Goal: Check status: Check status

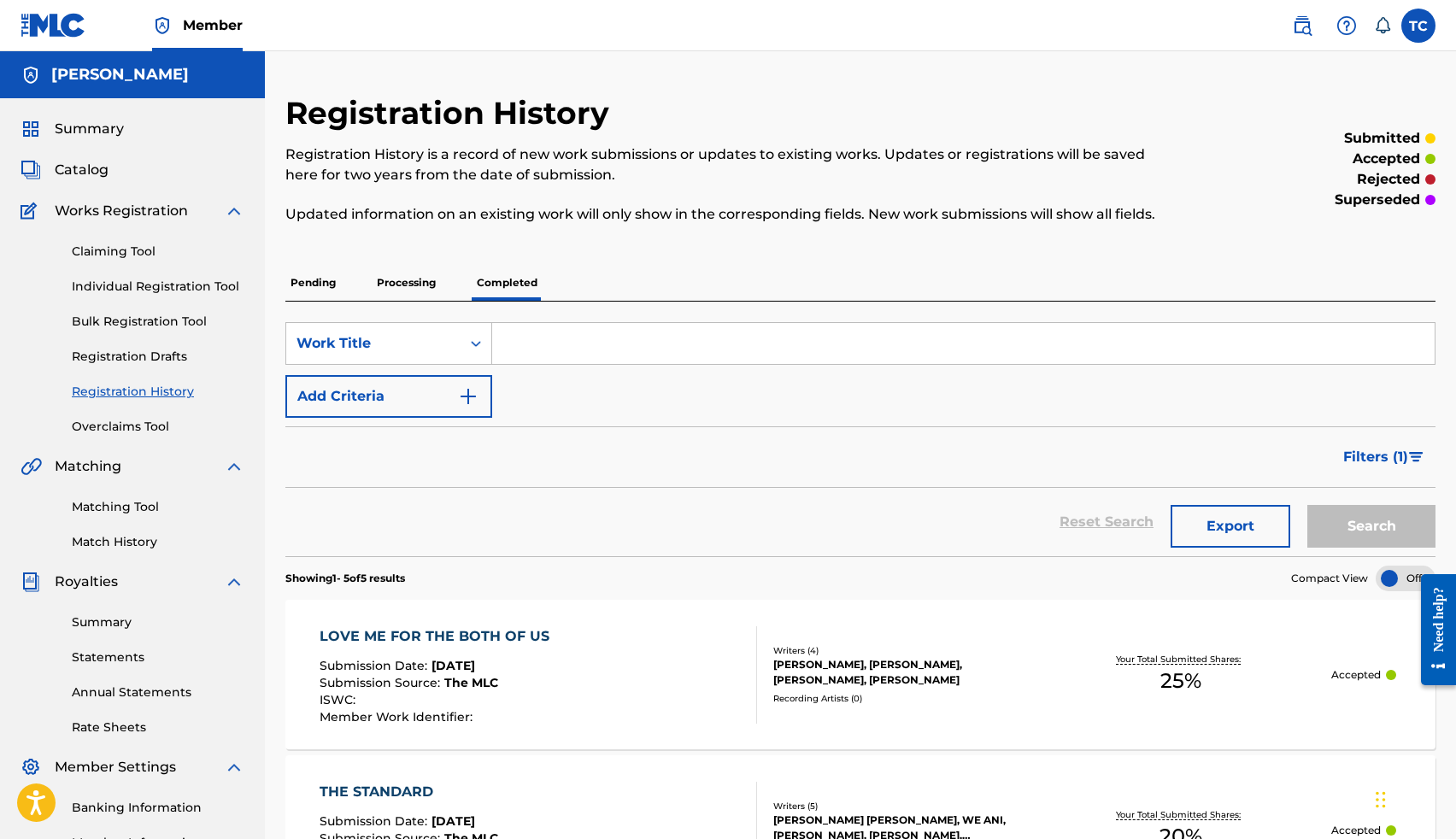
click at [336, 283] on p "Pending" at bounding box center [312, 283] width 55 height 36
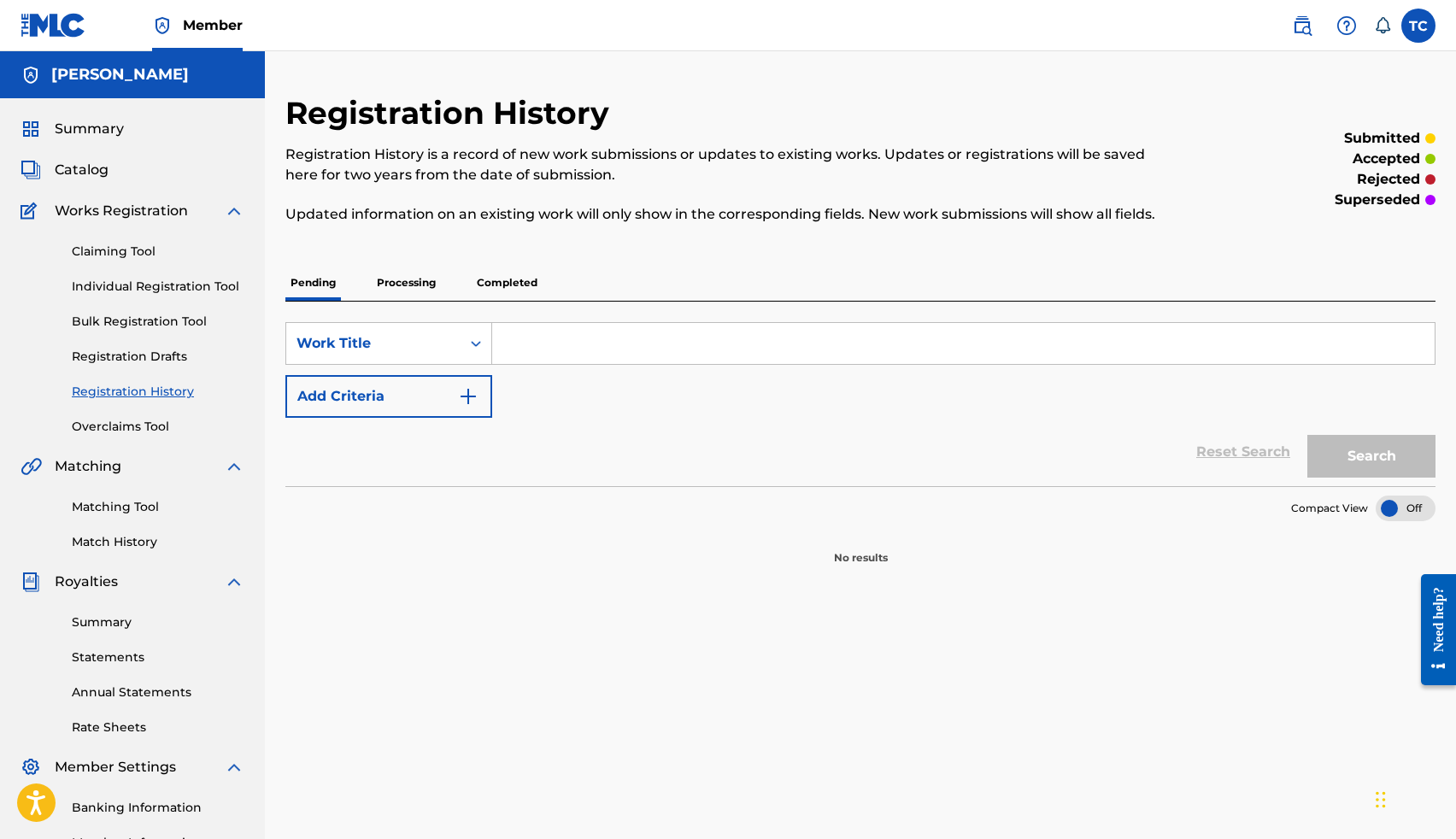
click at [413, 279] on p "Processing" at bounding box center [405, 283] width 69 height 36
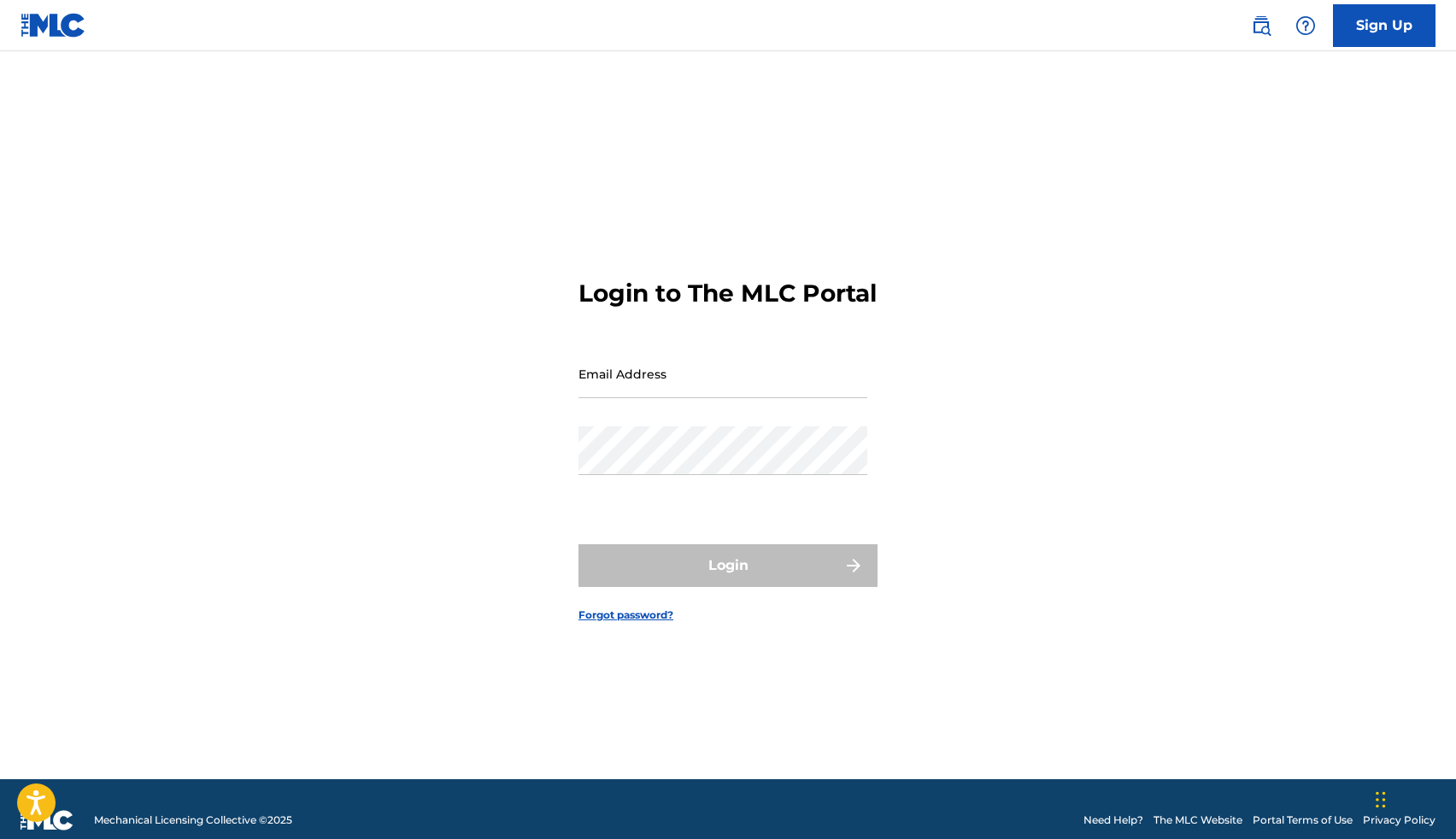
click at [685, 398] on input "Email Address" at bounding box center [722, 373] width 289 height 48
type input "[EMAIL_ADDRESS][DOMAIN_NAME]"
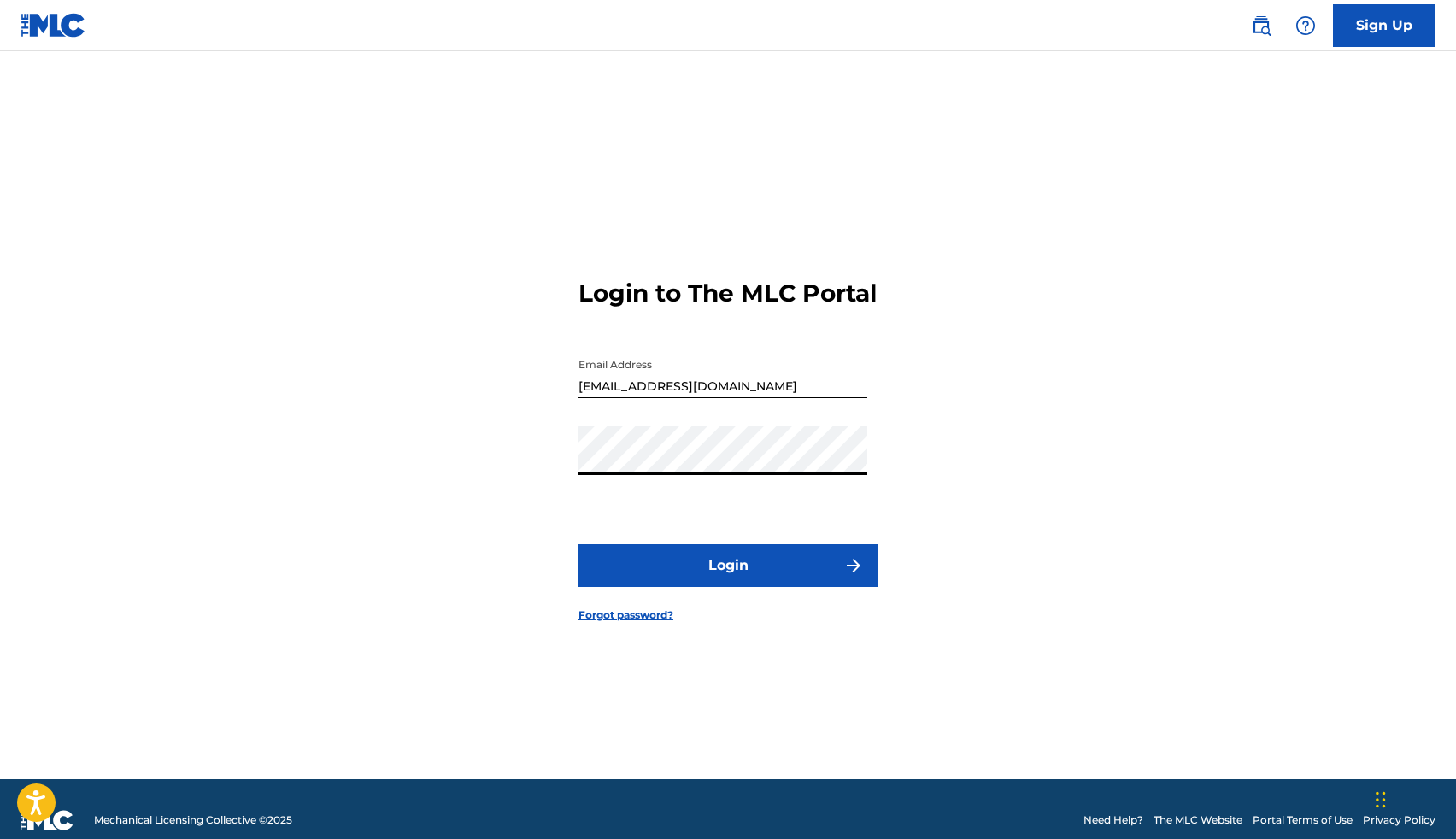
click at [772, 583] on button "Login" at bounding box center [728, 565] width 299 height 43
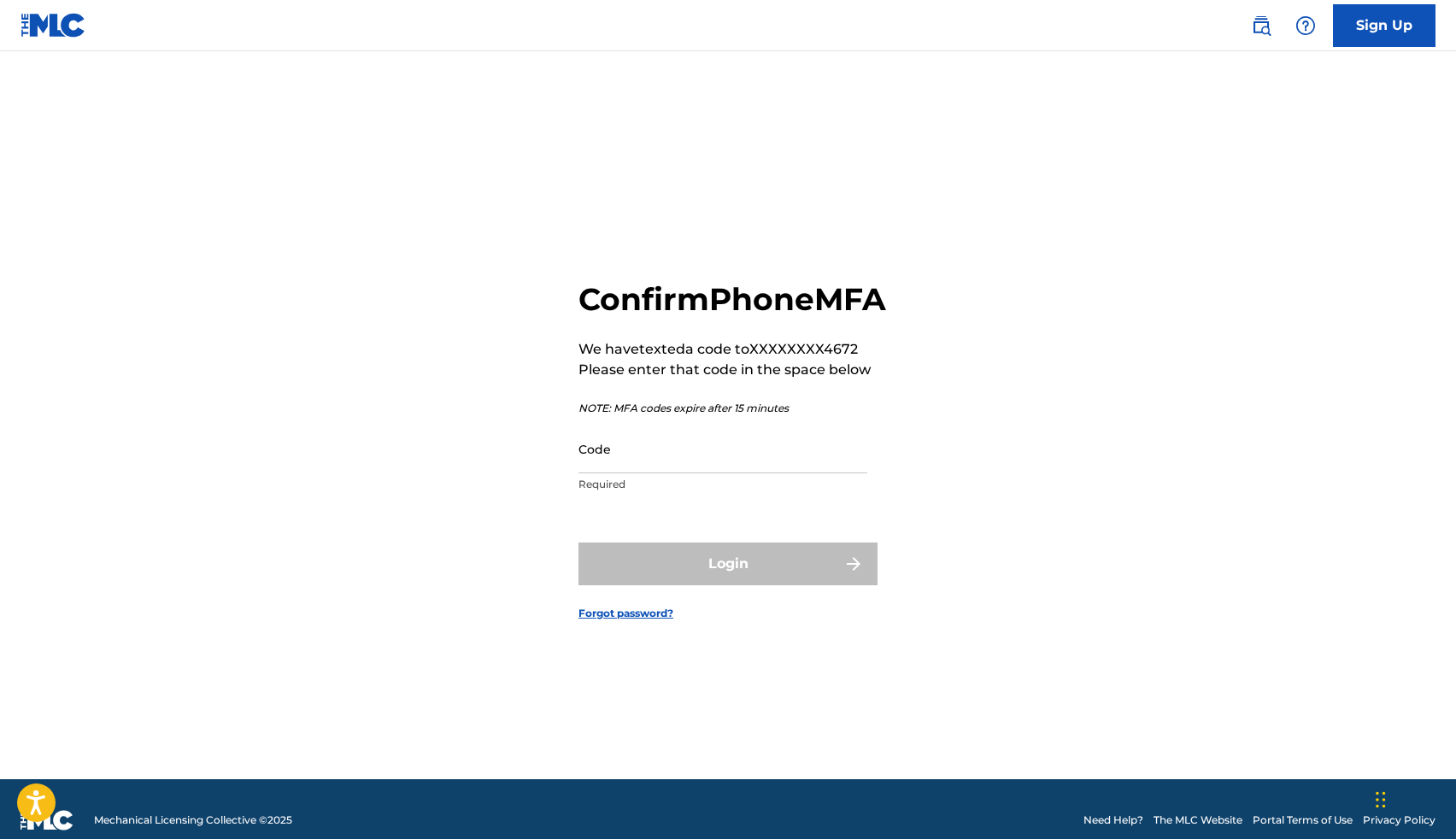
click at [678, 473] on input "Code" at bounding box center [722, 448] width 289 height 48
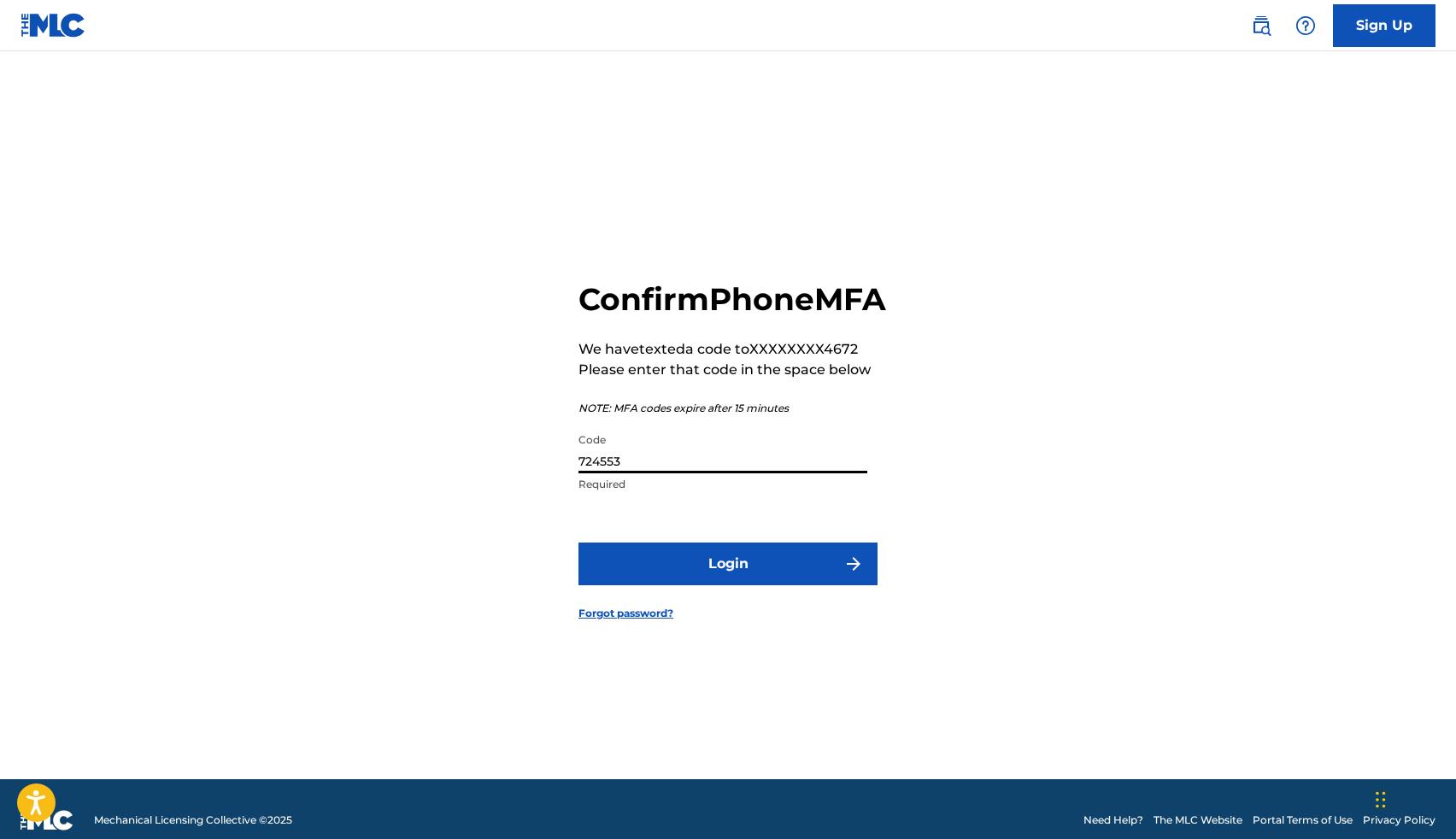
type input "724553"
click at [755, 584] on button "Login" at bounding box center [728, 563] width 299 height 43
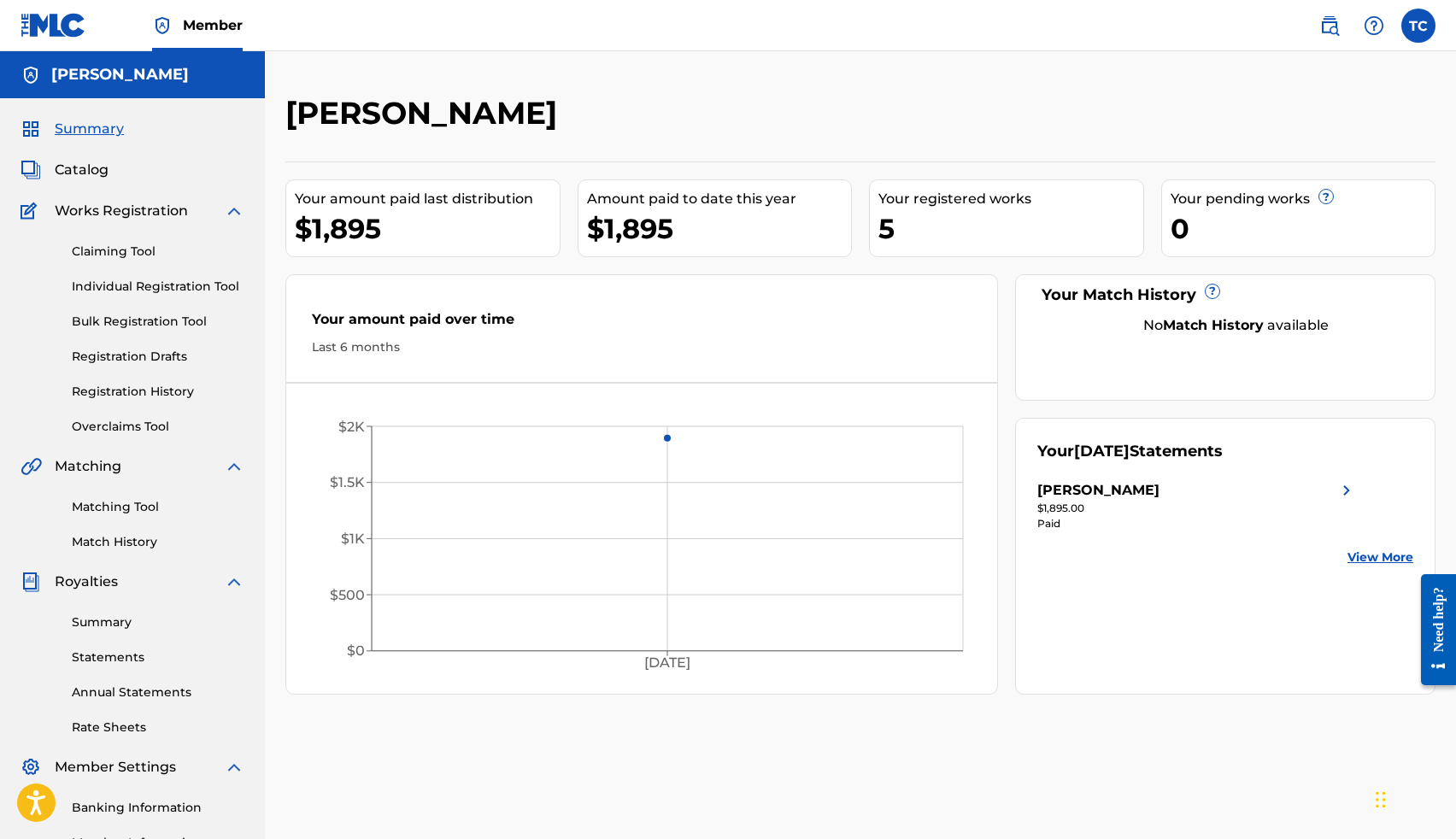
click at [149, 389] on link "Registration History" at bounding box center [158, 391] width 173 height 18
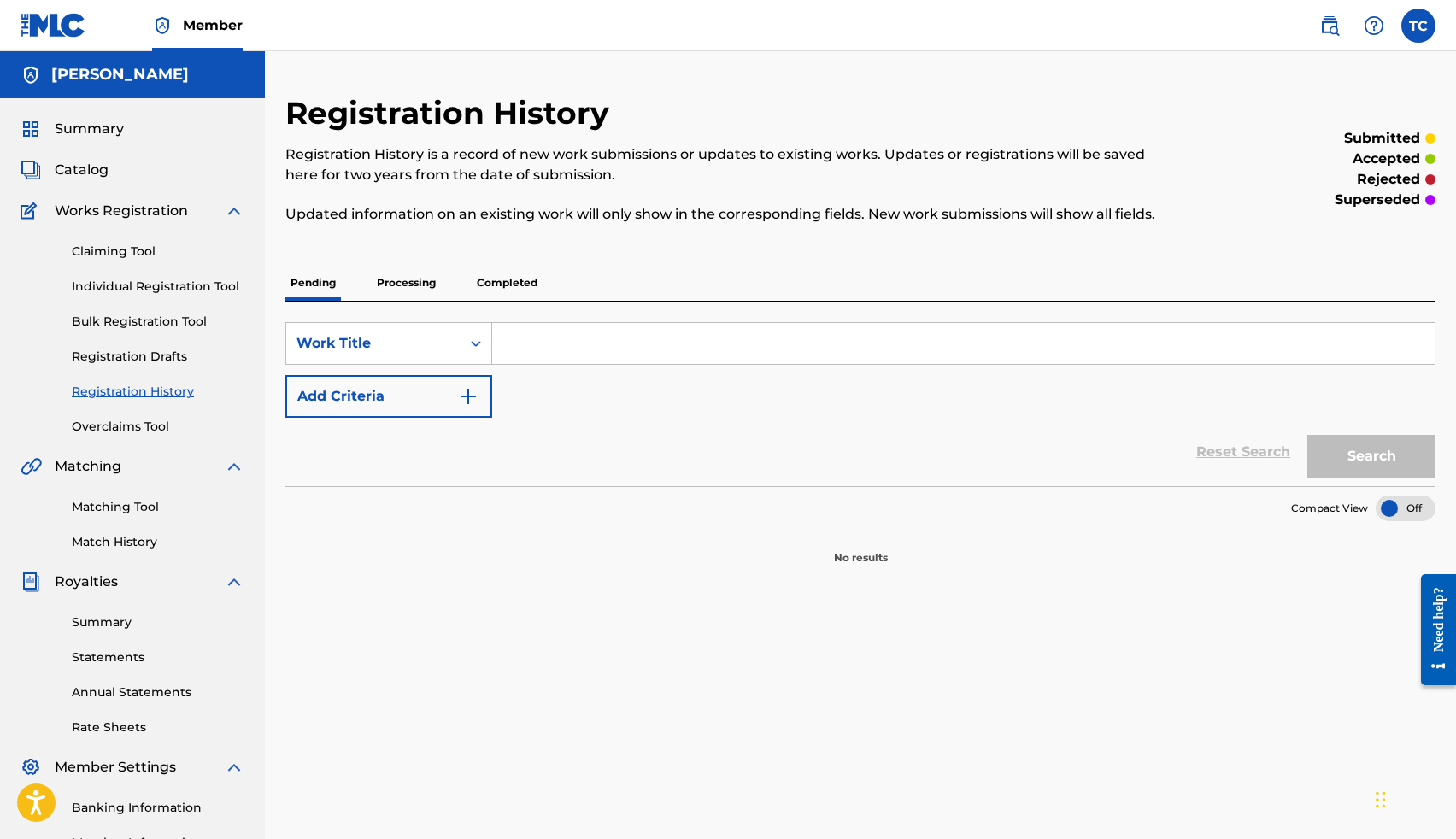
click at [379, 283] on p "Processing" at bounding box center [405, 283] width 69 height 36
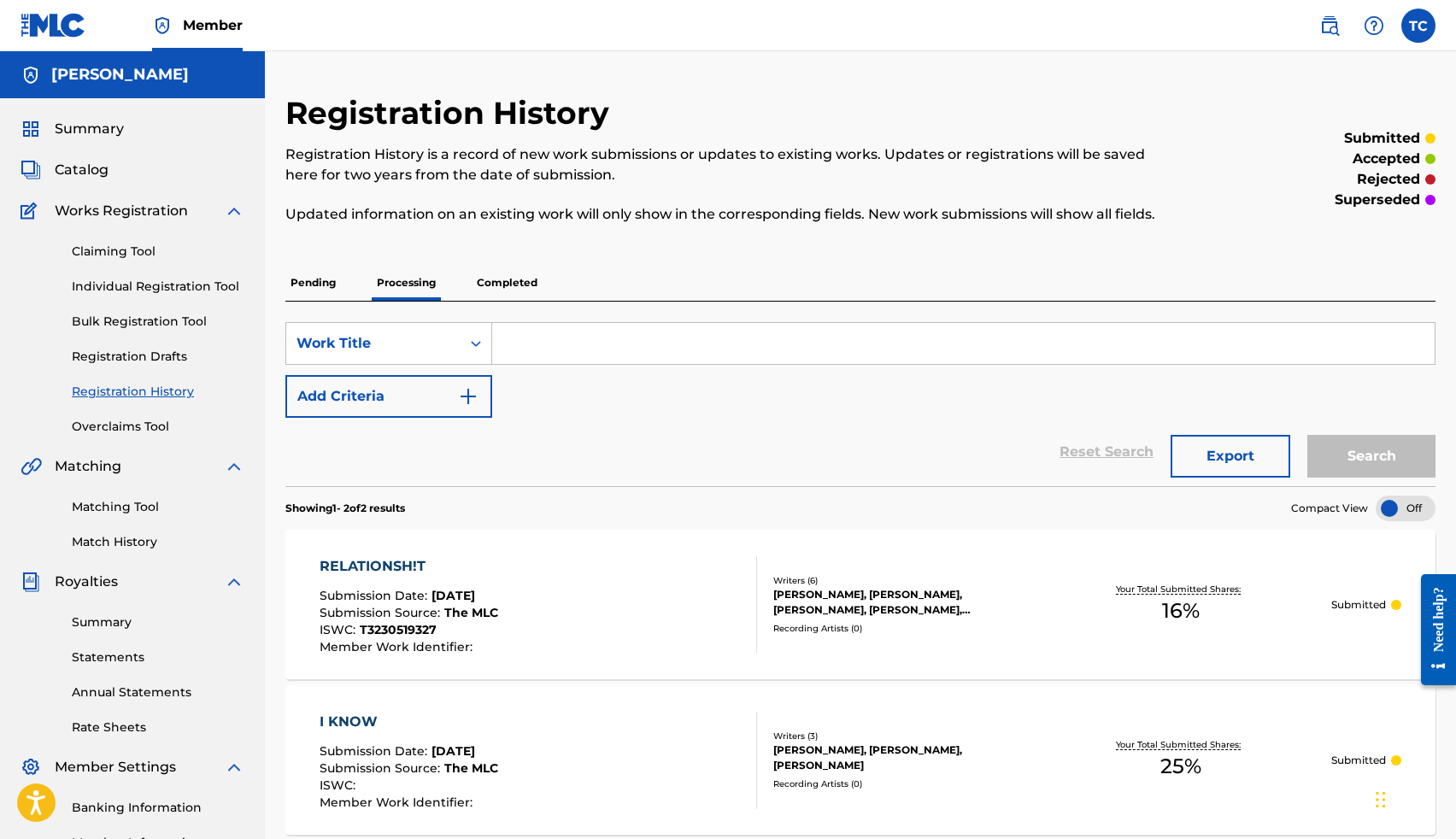
click at [495, 276] on p "Completed" at bounding box center [506, 283] width 71 height 36
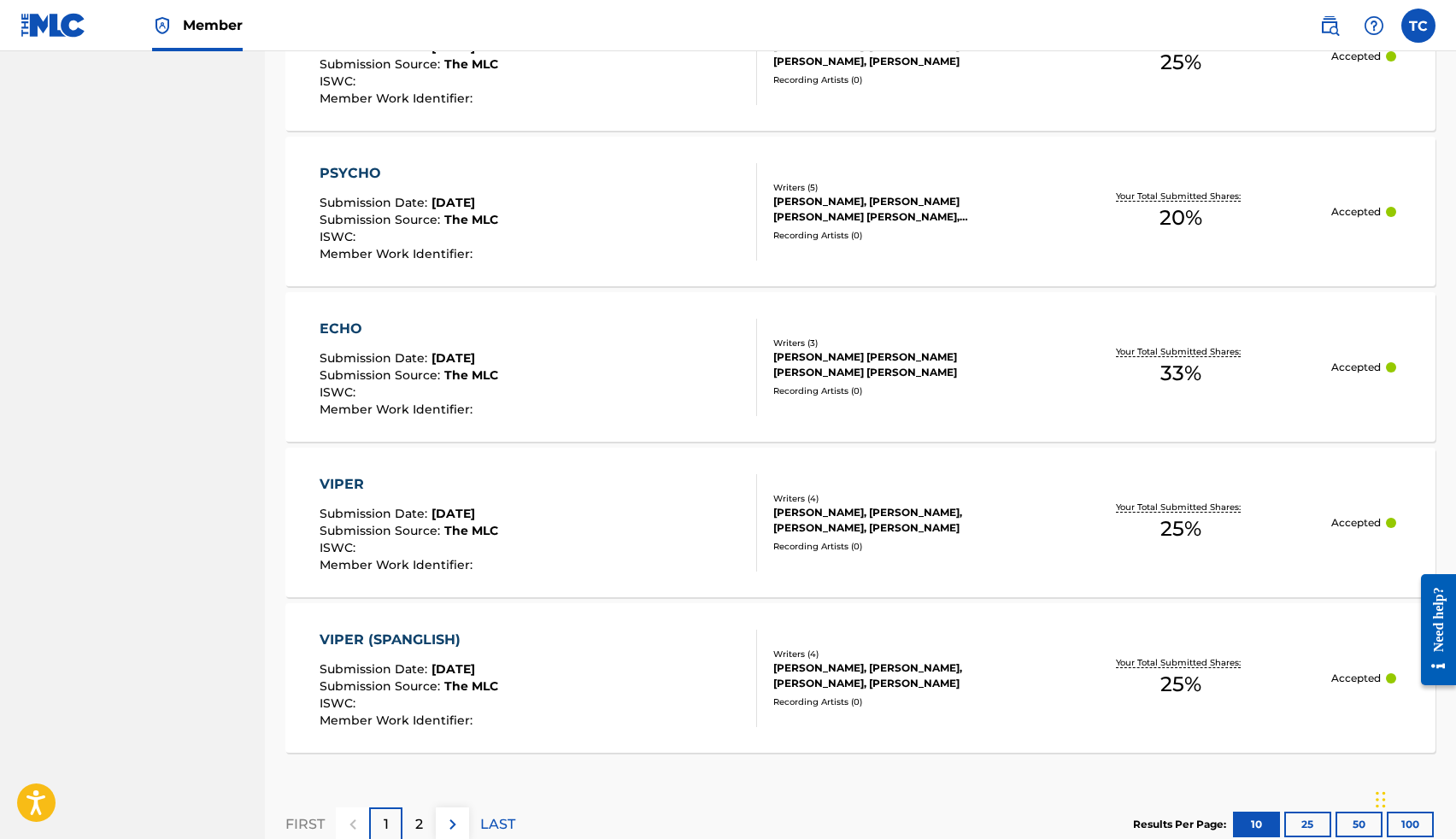
scroll to position [1437, 0]
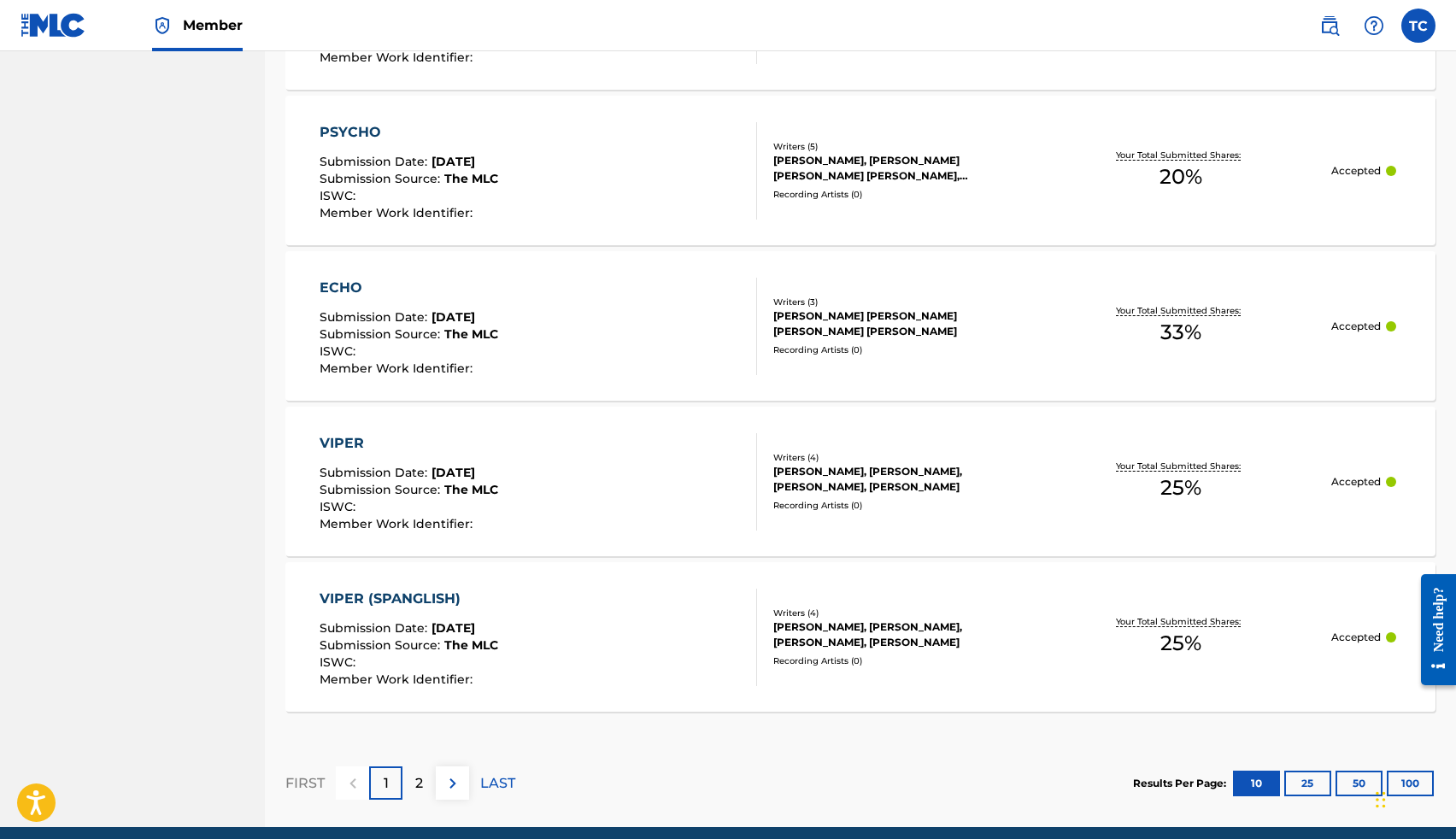
click at [423, 785] on div "2" at bounding box center [419, 783] width 33 height 33
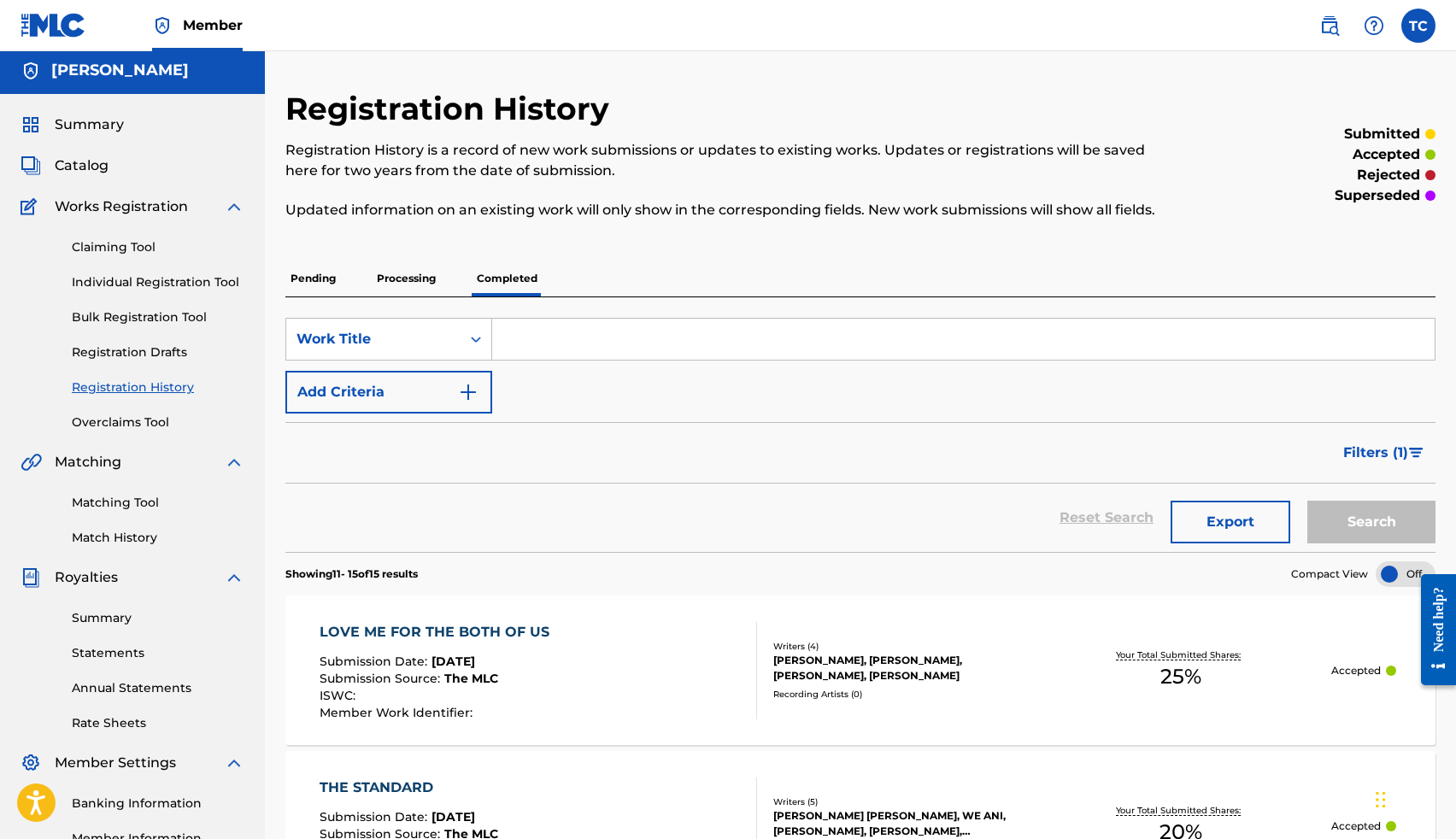
scroll to position [0, 0]
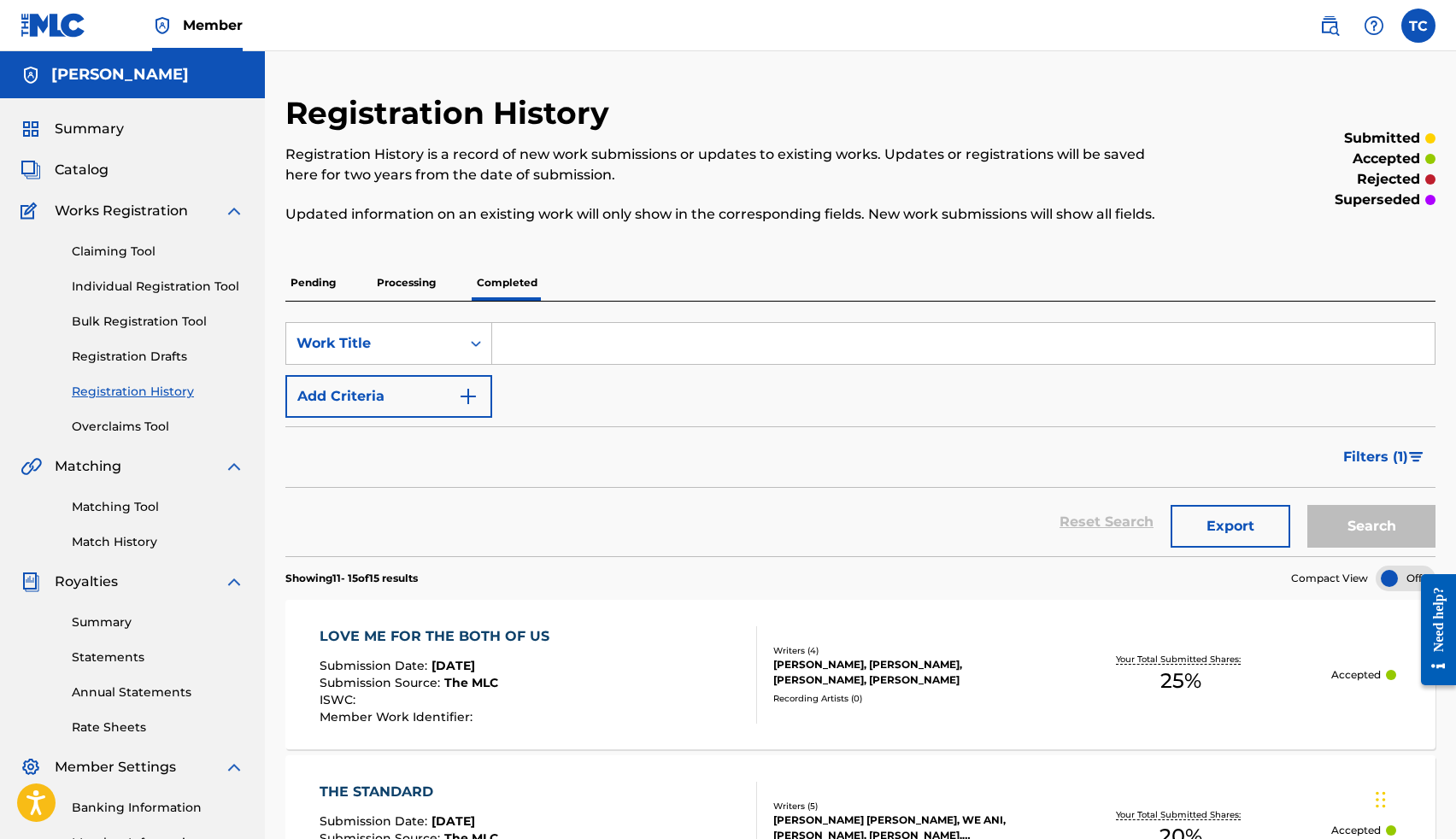
click at [375, 284] on p "Processing" at bounding box center [405, 283] width 69 height 36
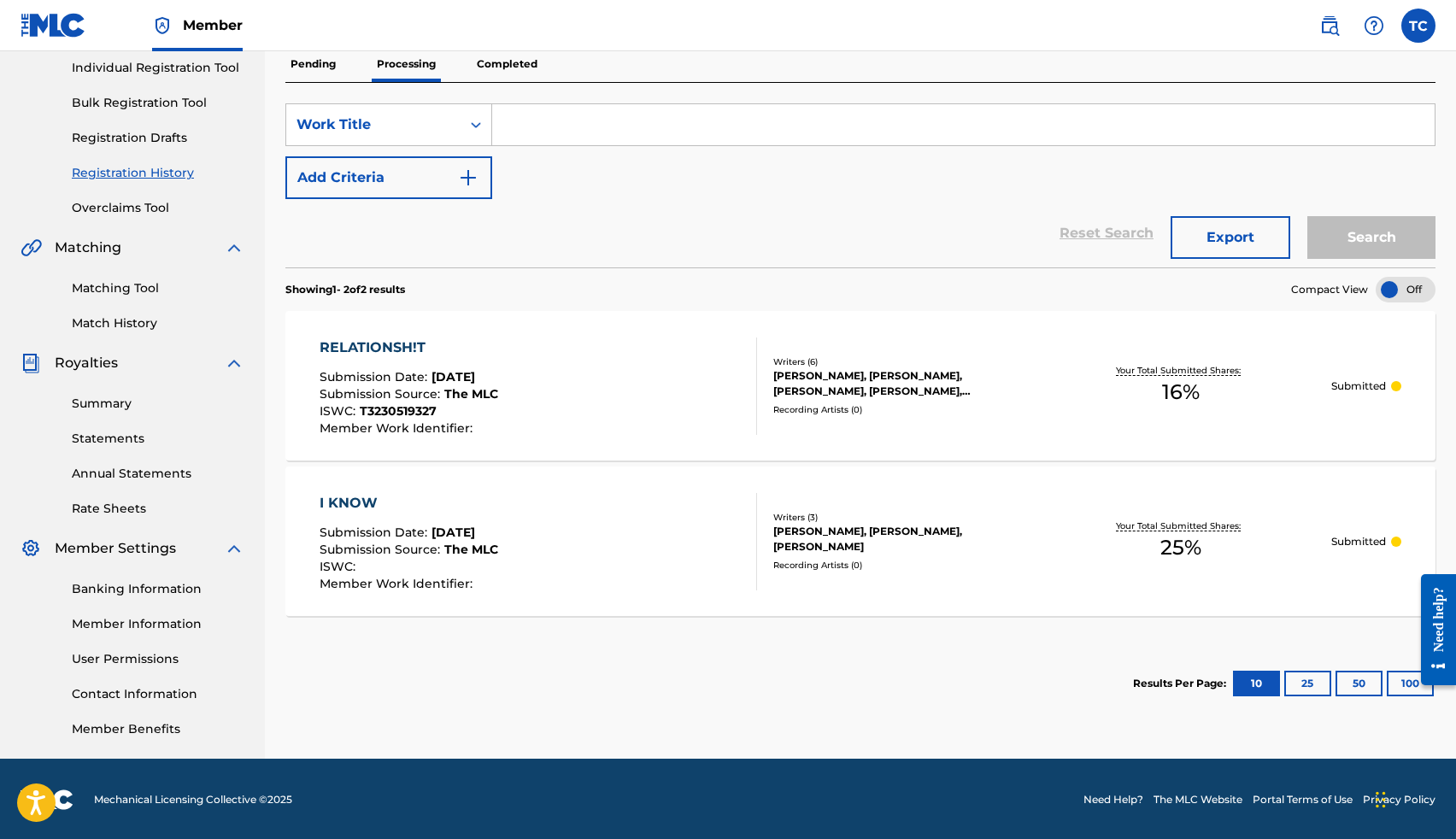
scroll to position [220, 0]
